Goal: Find contact information: Find contact information

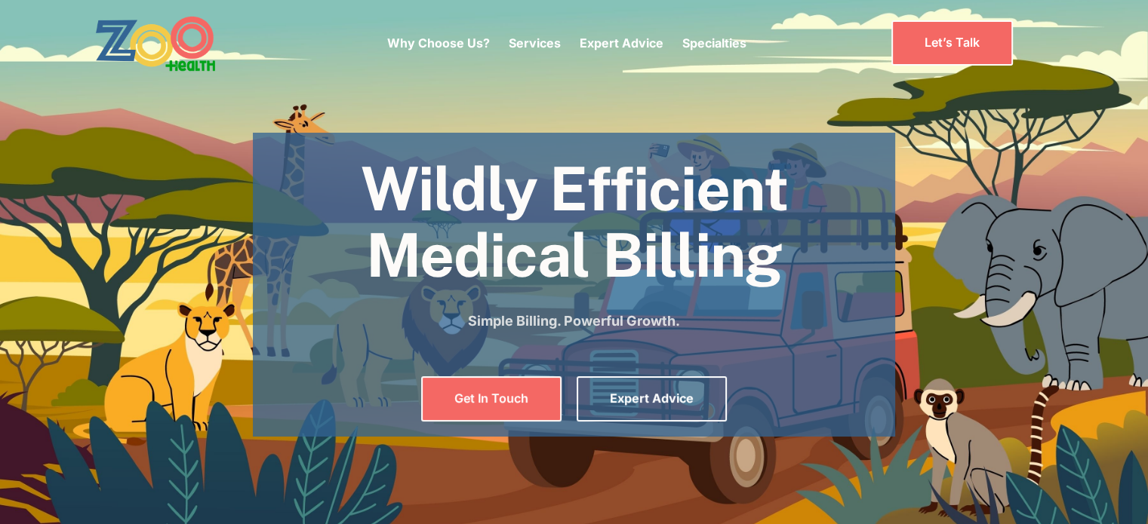
click at [687, 117] on section "Wildly Efficient Medical Billing Simple Billing. Powerful Growth. Get In Touch …" at bounding box center [574, 262] width 1148 height 524
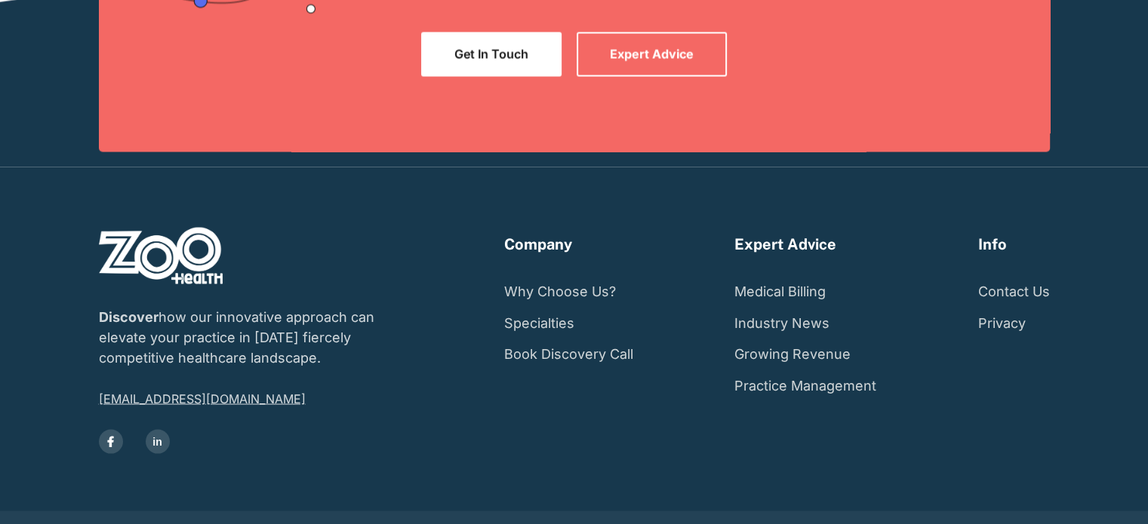
scroll to position [2843, 0]
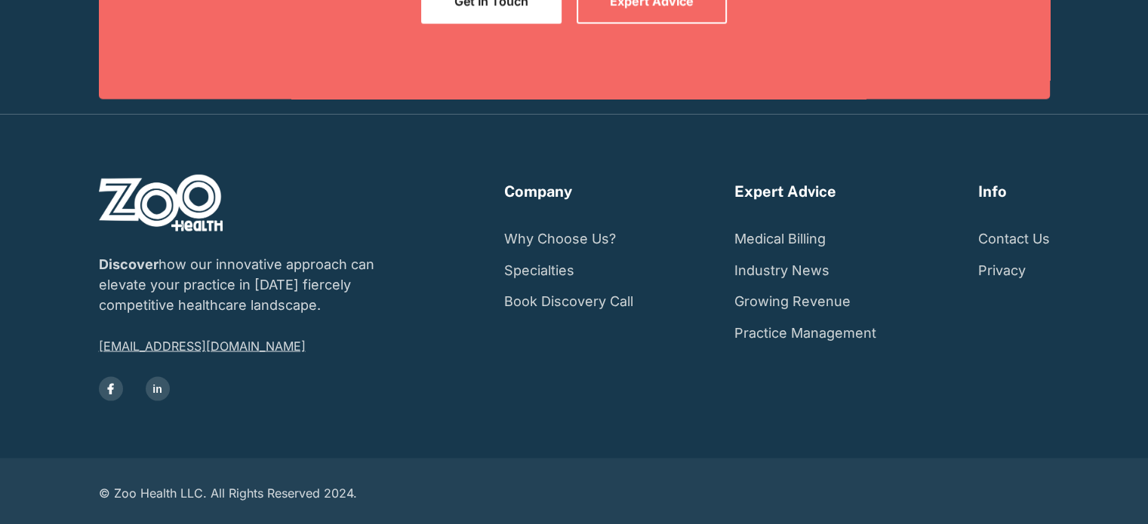
click at [166, 198] on img at bounding box center [161, 202] width 124 height 57
click at [167, 214] on img at bounding box center [161, 202] width 124 height 57
click at [989, 235] on link "Contact Us" at bounding box center [1013, 239] width 72 height 32
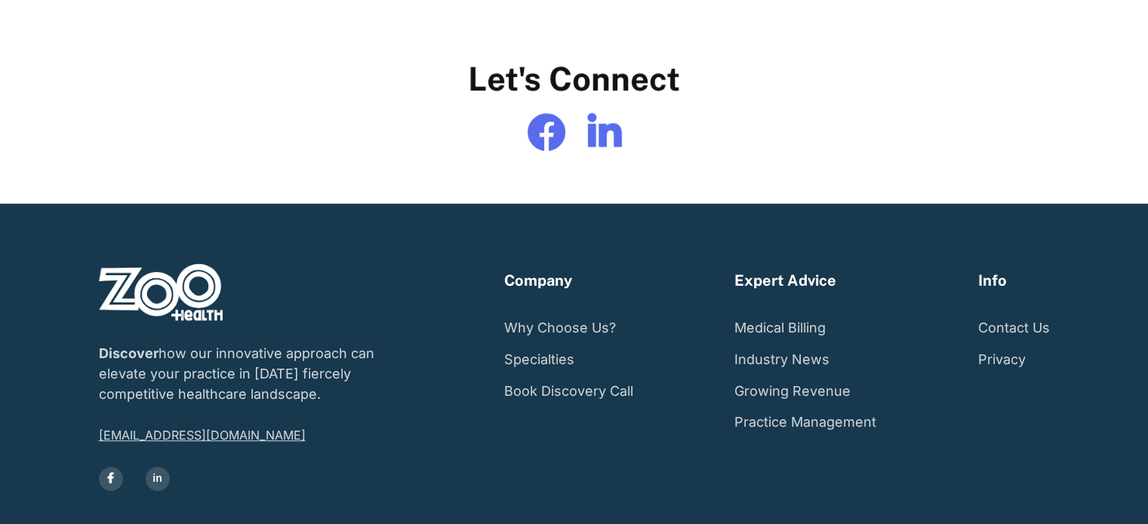
scroll to position [905, 0]
